Goal: Consume media (video, audio): Consume media (video, audio)

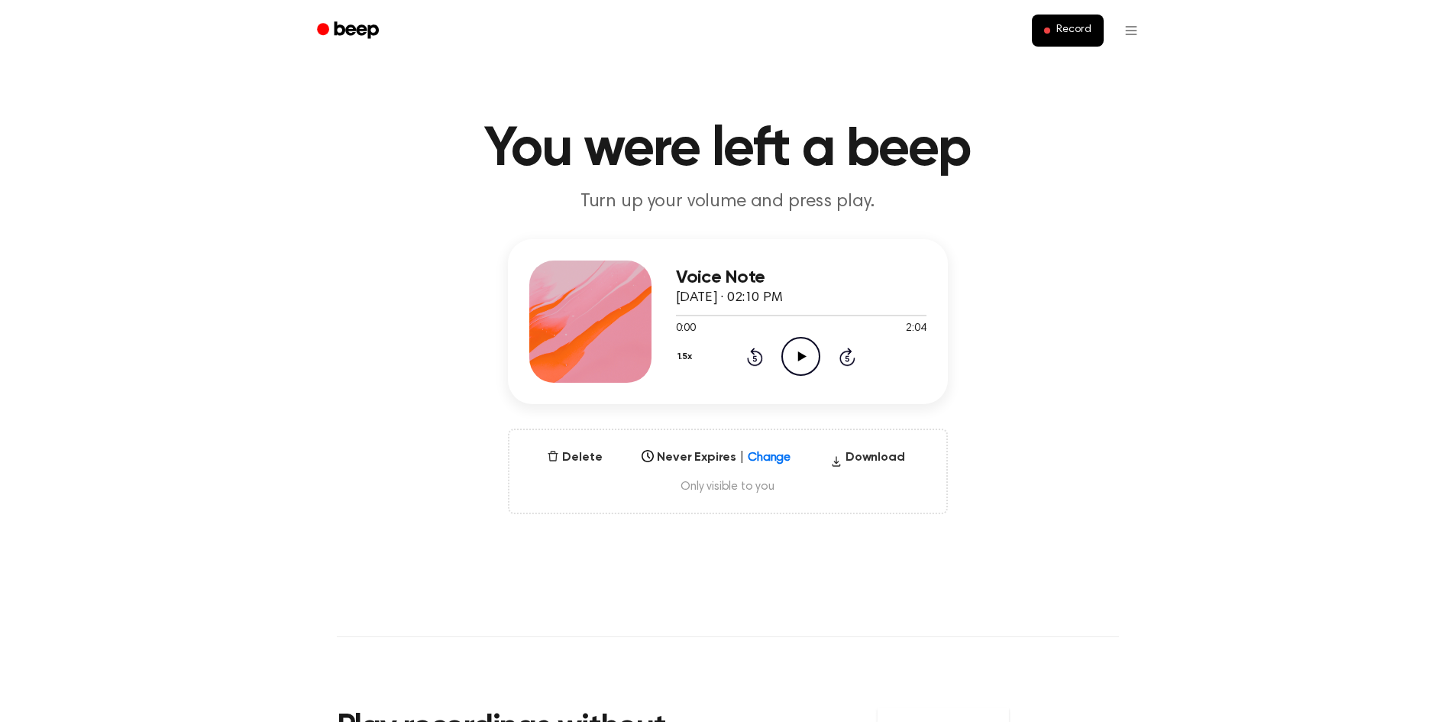
click at [807, 347] on icon "Play Audio" at bounding box center [800, 356] width 39 height 39
click at [591, 460] on button "Delete" at bounding box center [574, 457] width 67 height 18
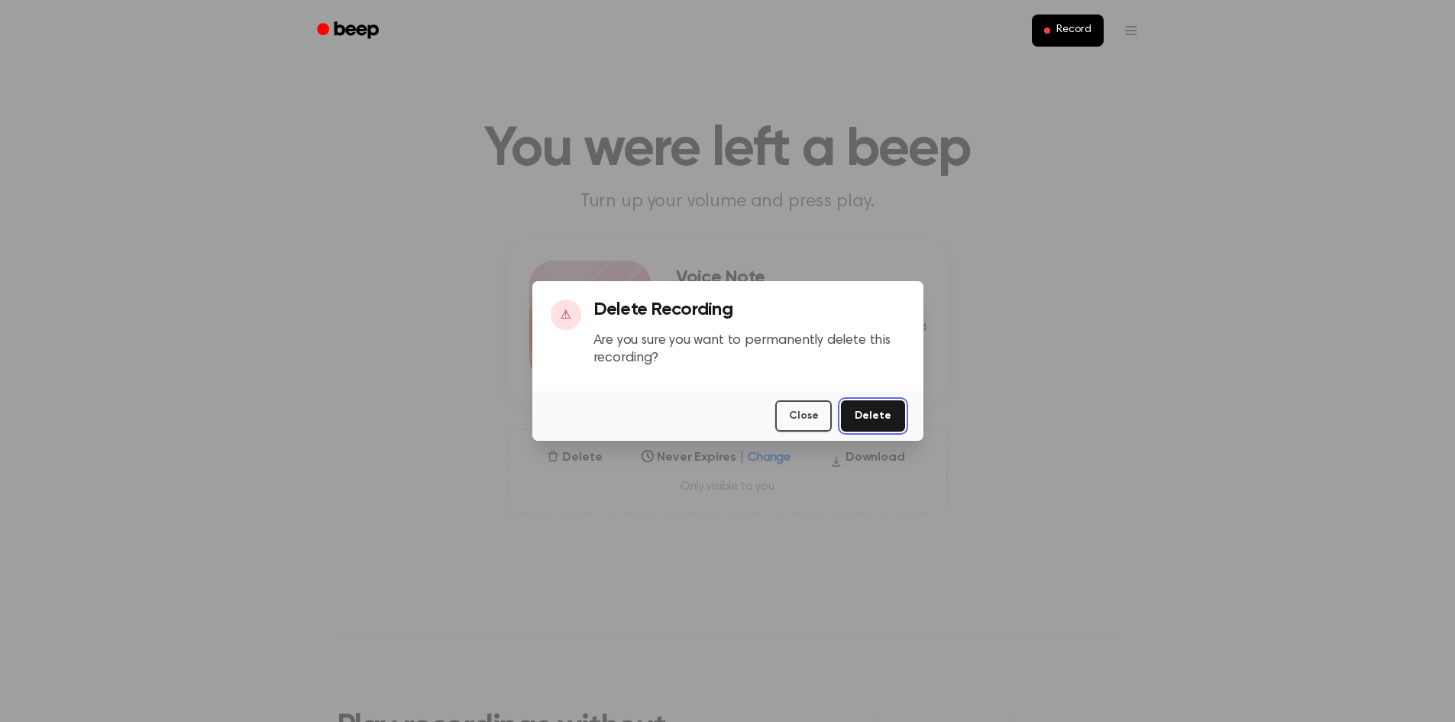
click at [877, 411] on button "Delete" at bounding box center [872, 415] width 63 height 31
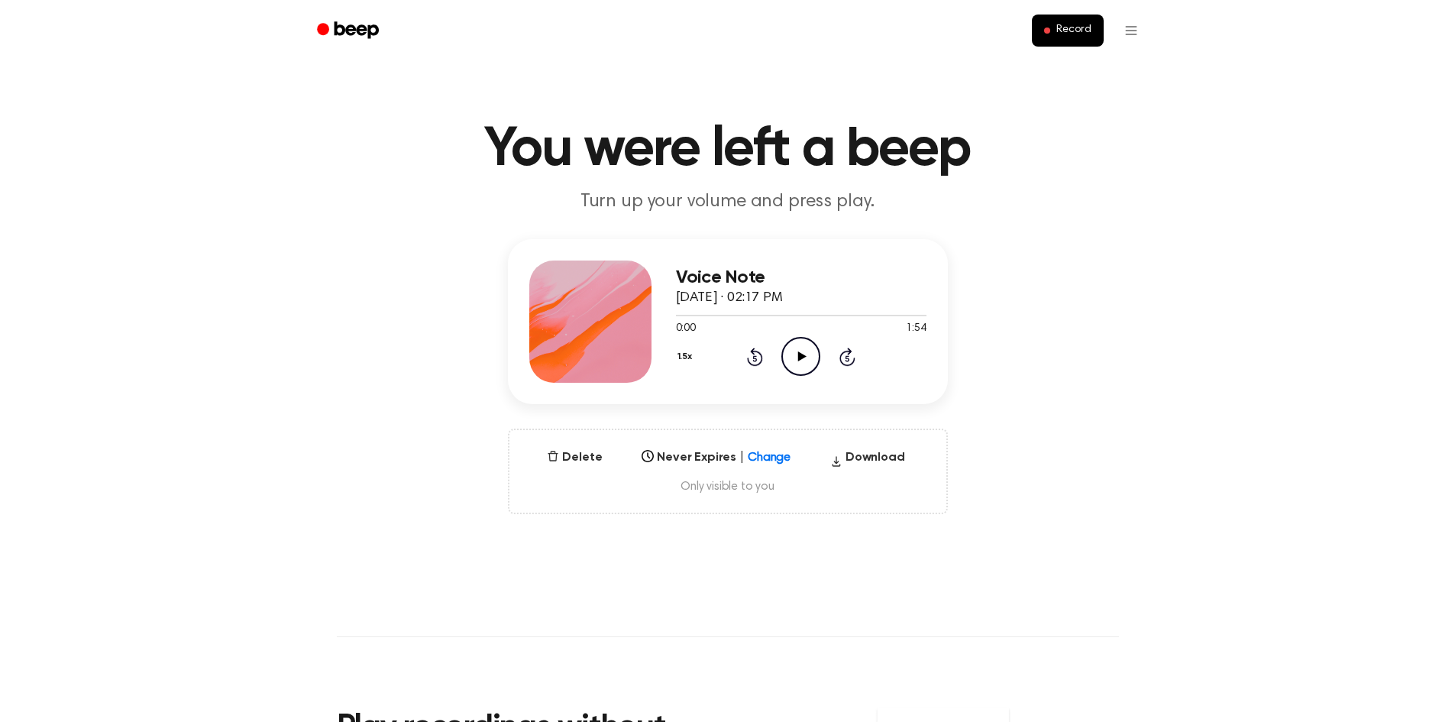
click at [805, 360] on icon "Play Audio" at bounding box center [800, 356] width 39 height 39
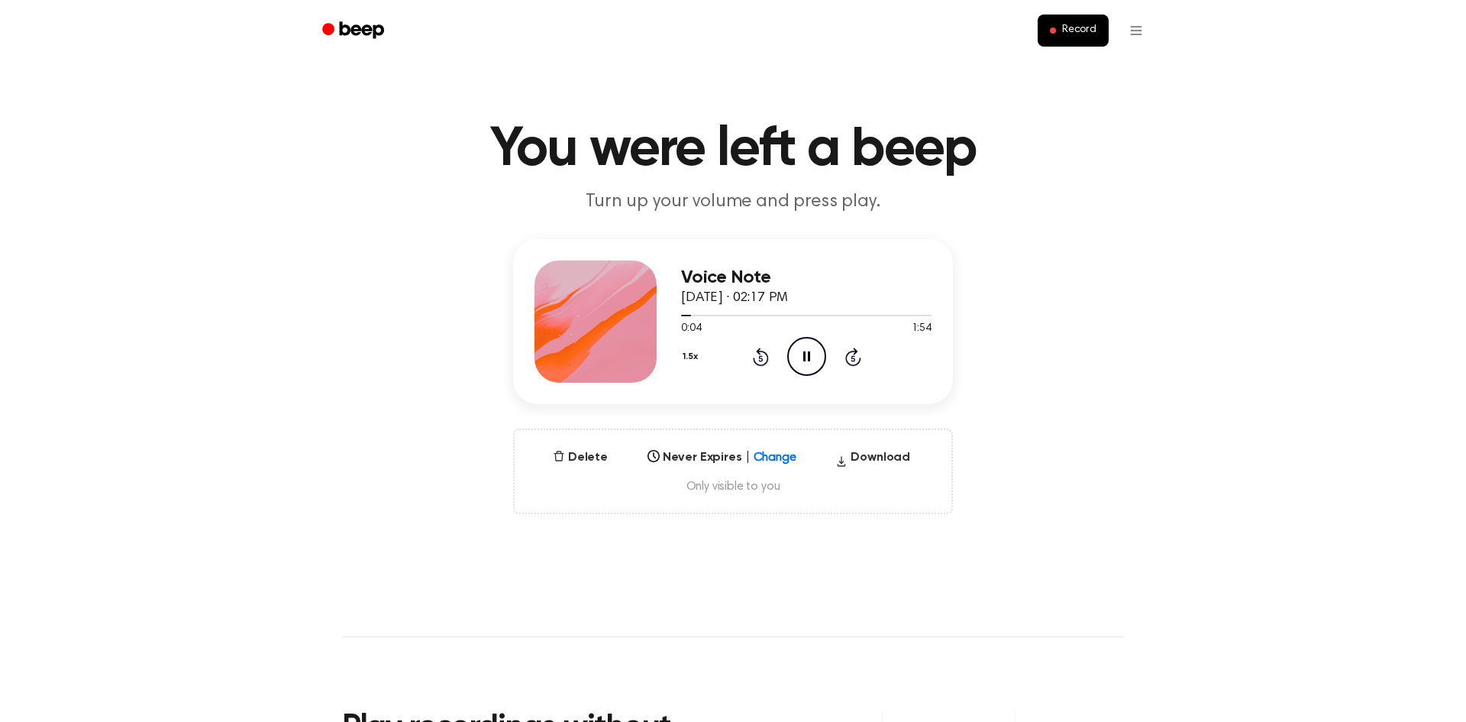
click at [684, 361] on button "1.5x" at bounding box center [692, 357] width 22 height 26
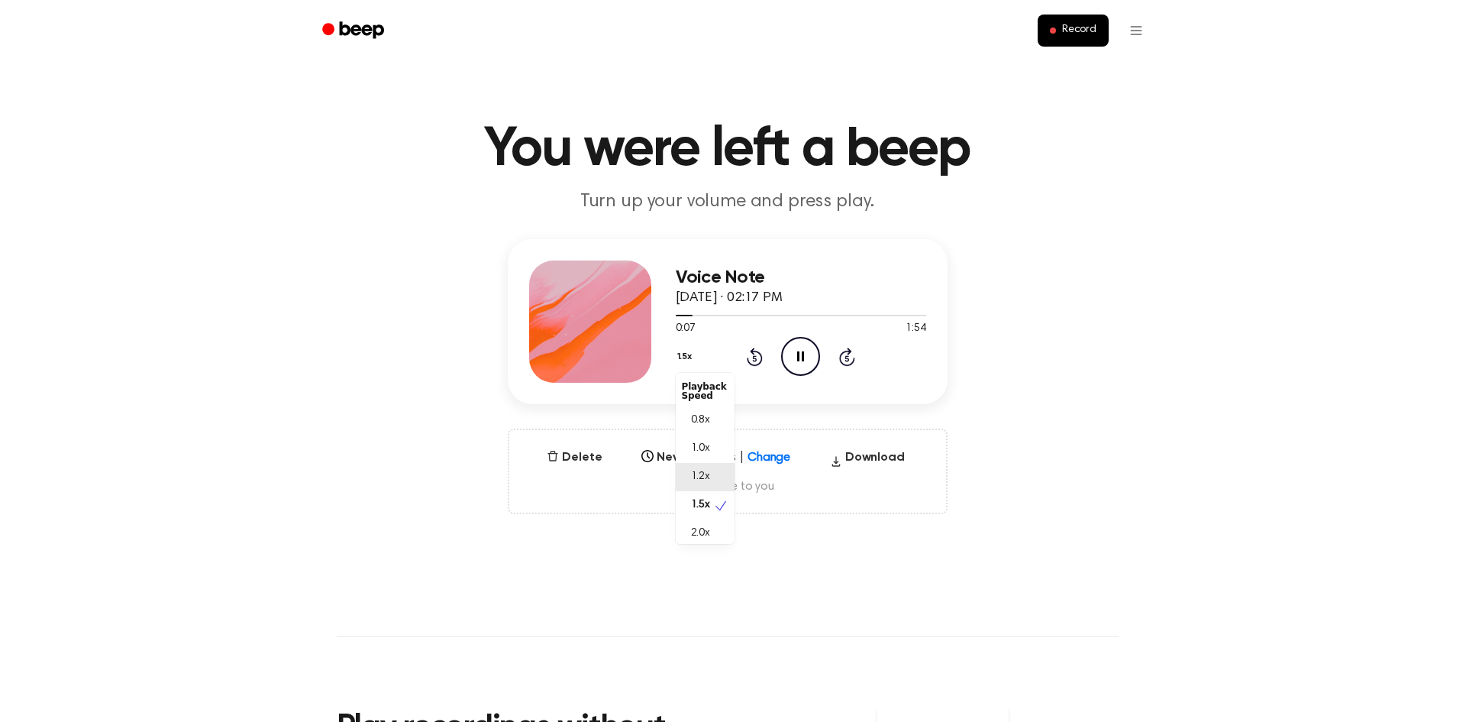
click at [708, 470] on span "1.2x" at bounding box center [700, 477] width 19 height 16
